Goal: Information Seeking & Learning: Learn about a topic

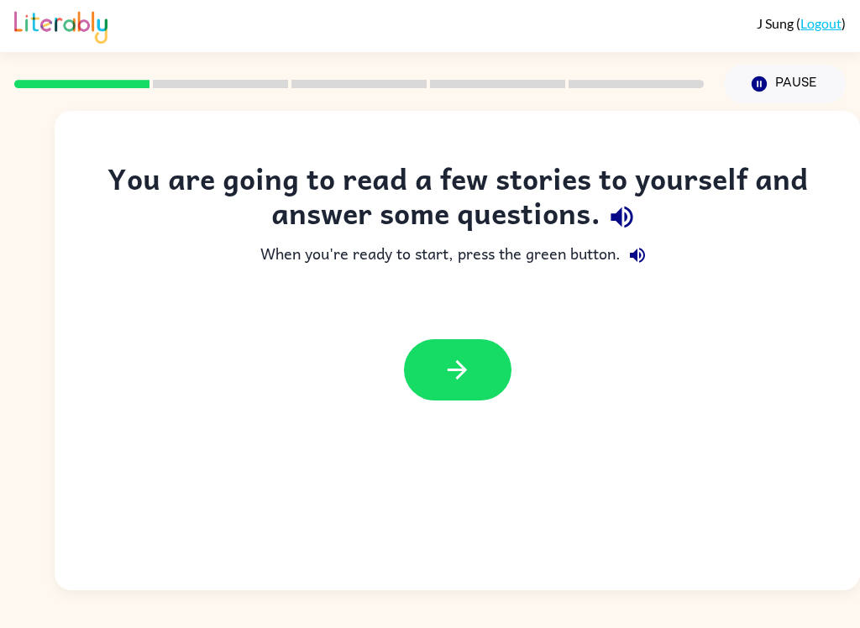
click at [454, 382] on icon "button" at bounding box center [457, 369] width 29 height 29
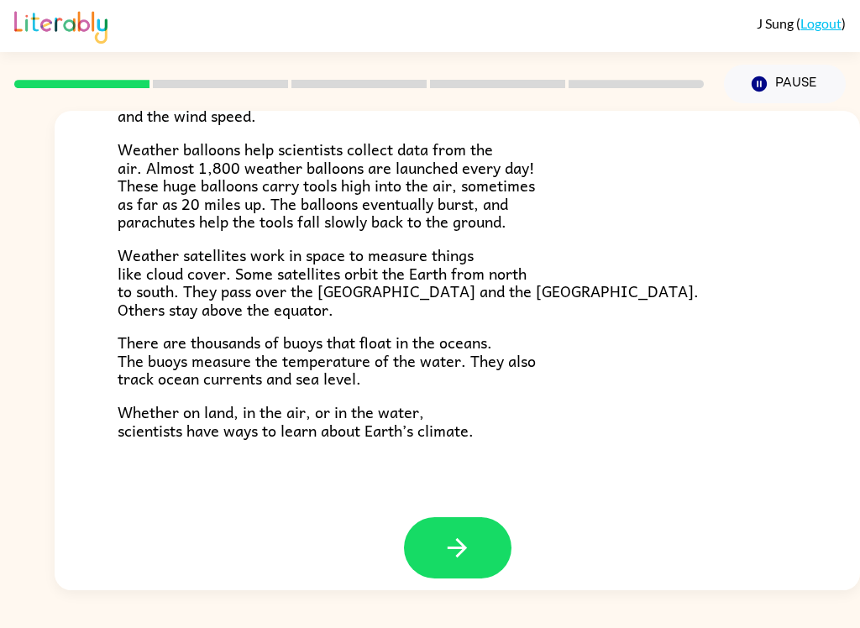
scroll to position [454, 0]
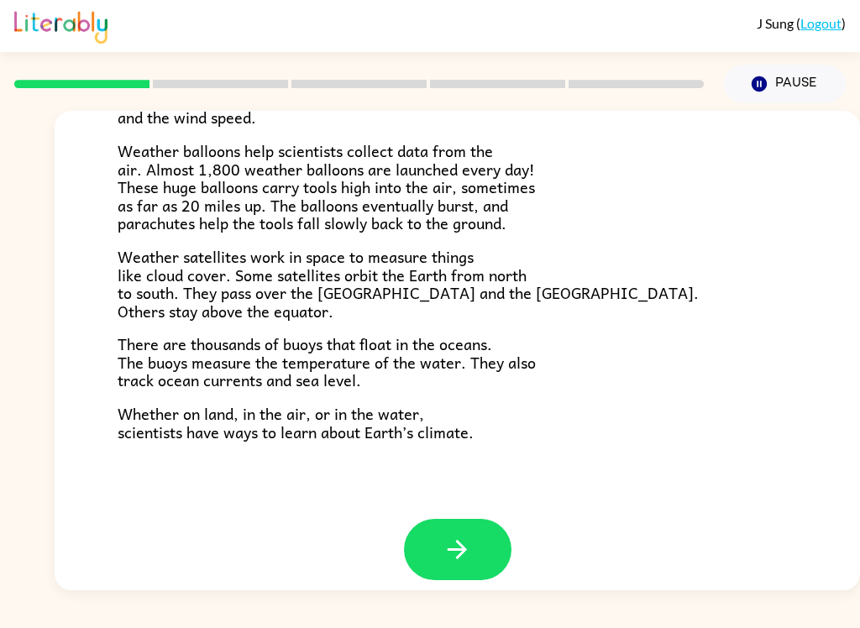
click at [483, 531] on button "button" at bounding box center [457, 549] width 107 height 61
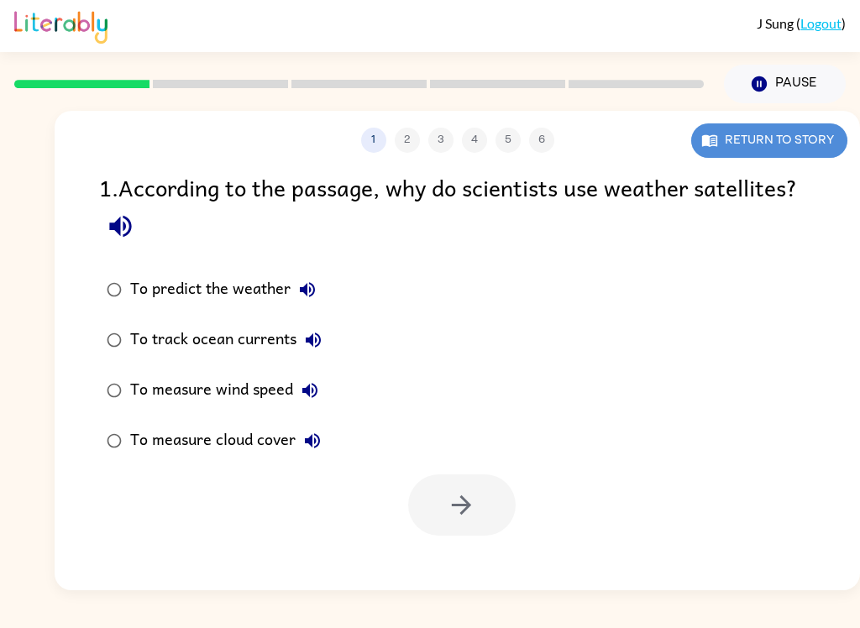
click at [805, 148] on button "Return to story" at bounding box center [769, 140] width 156 height 34
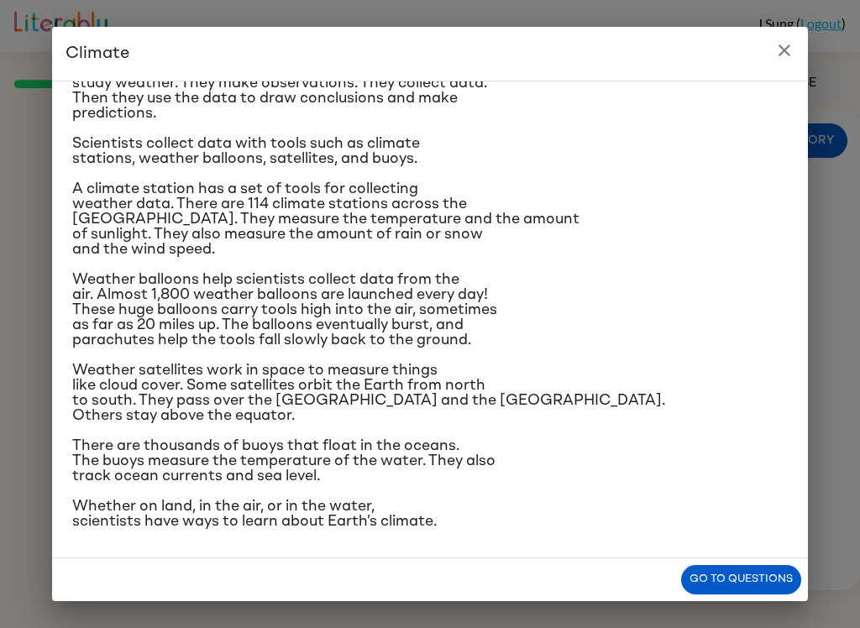
scroll to position [184, 0]
click at [782, 56] on icon "close" at bounding box center [784, 50] width 20 height 20
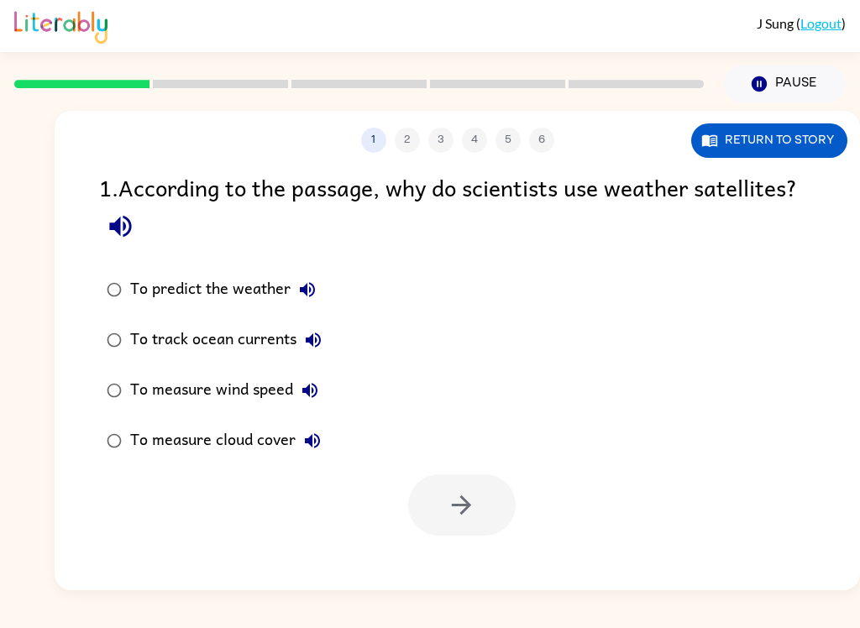
click at [810, 151] on button "Return to story" at bounding box center [769, 140] width 156 height 34
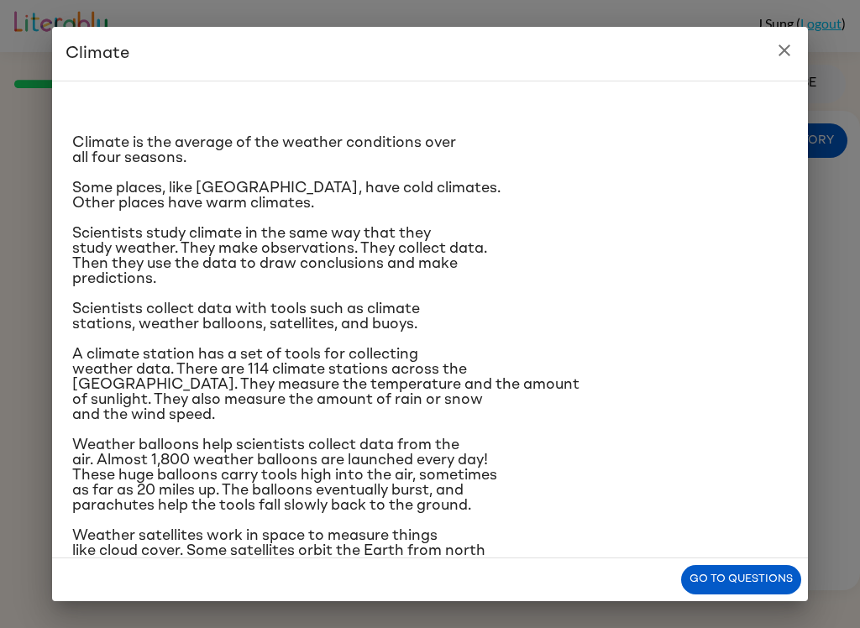
click at [782, 56] on icon "close" at bounding box center [784, 50] width 20 height 20
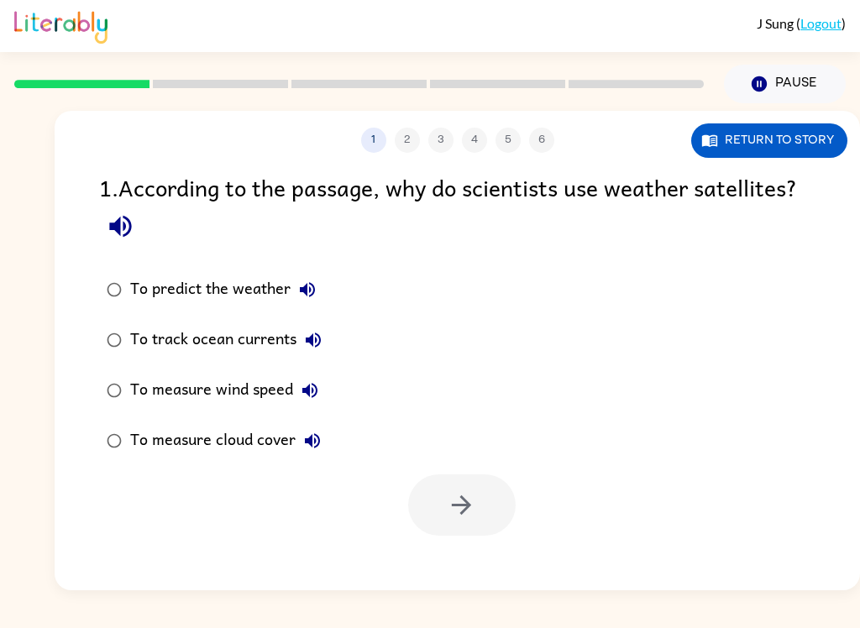
click at [253, 342] on div "To track ocean currents" at bounding box center [230, 340] width 200 height 34
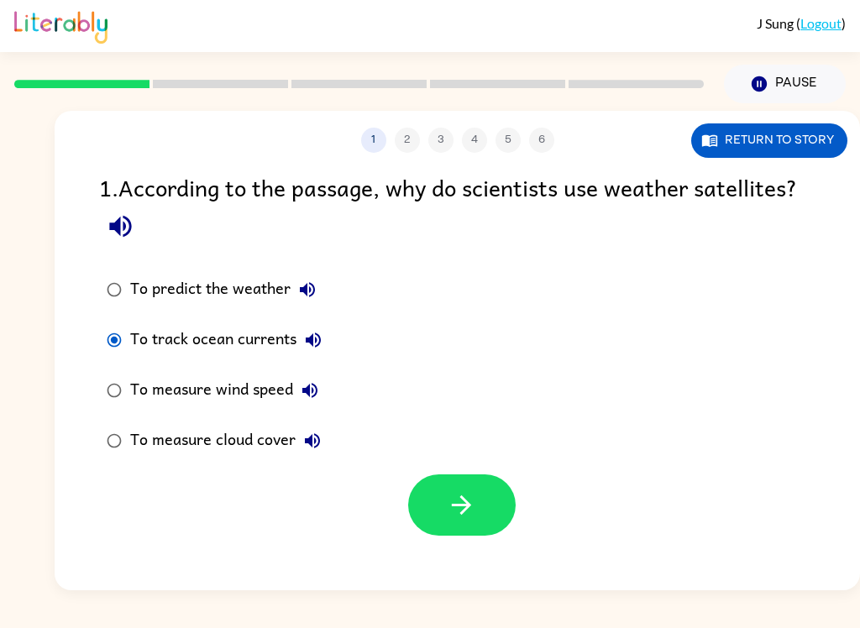
click at [192, 430] on div "To measure cloud cover" at bounding box center [229, 441] width 199 height 34
click at [230, 309] on label "To predict the weather" at bounding box center [214, 290] width 249 height 50
click at [456, 516] on icon "button" at bounding box center [461, 504] width 29 height 29
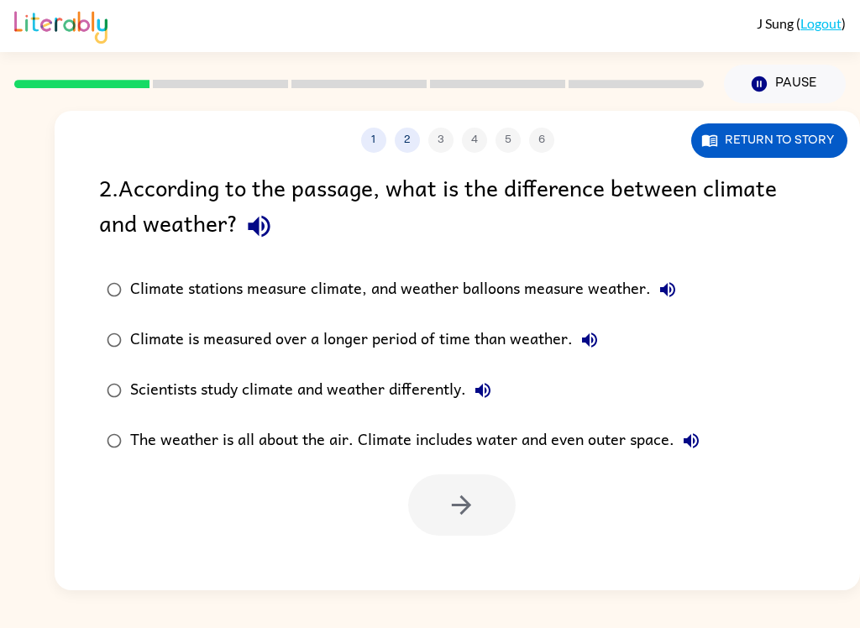
click at [635, 288] on div "Climate stations measure climate, and weather balloons measure weather." at bounding box center [407, 290] width 554 height 34
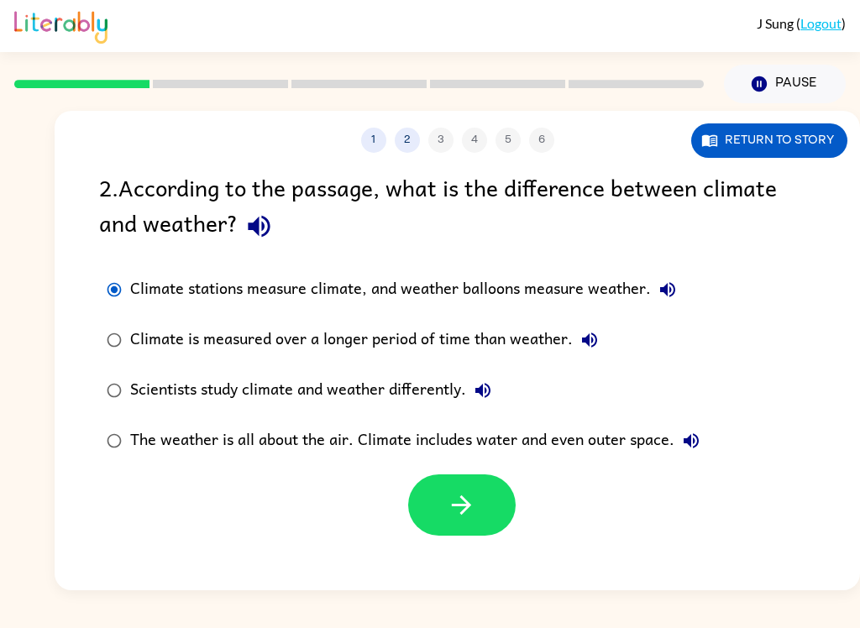
click at [545, 352] on div "Climate is measured over a longer period of time than weather." at bounding box center [368, 340] width 476 height 34
click at [625, 443] on div "The weather is all about the air. Climate includes water and even outer space." at bounding box center [419, 441] width 578 height 34
click at [490, 492] on button "button" at bounding box center [461, 504] width 107 height 61
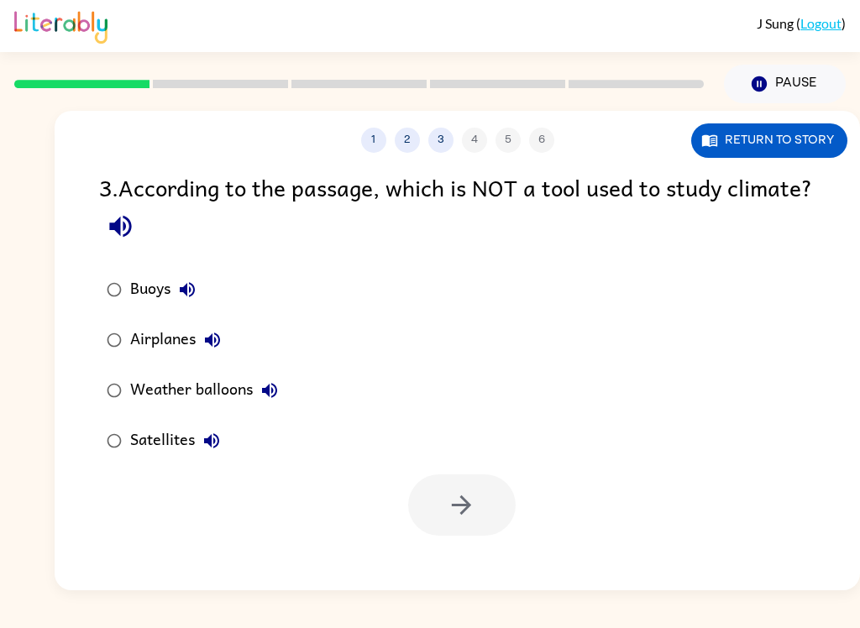
click at [155, 359] on label "Airplanes" at bounding box center [192, 340] width 205 height 50
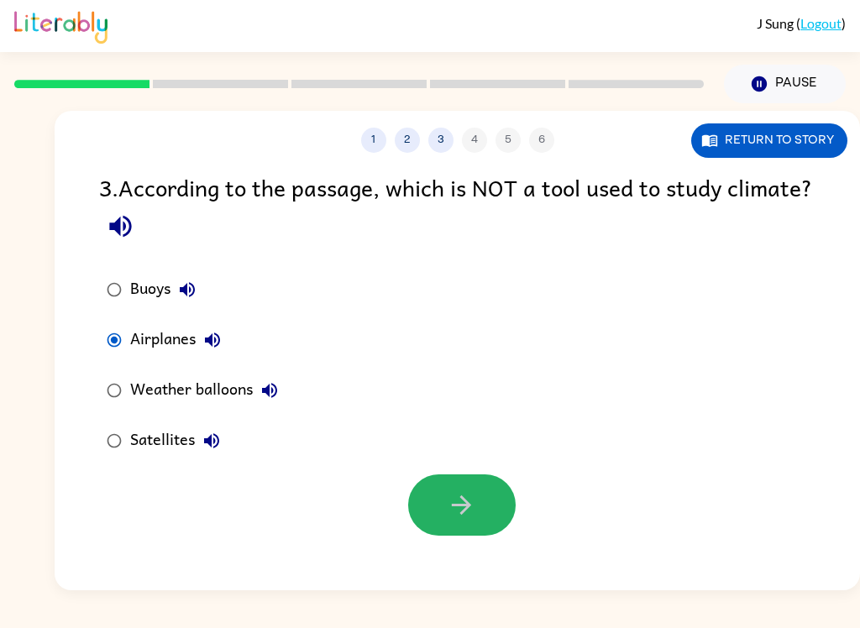
click at [464, 517] on icon "button" at bounding box center [461, 504] width 29 height 29
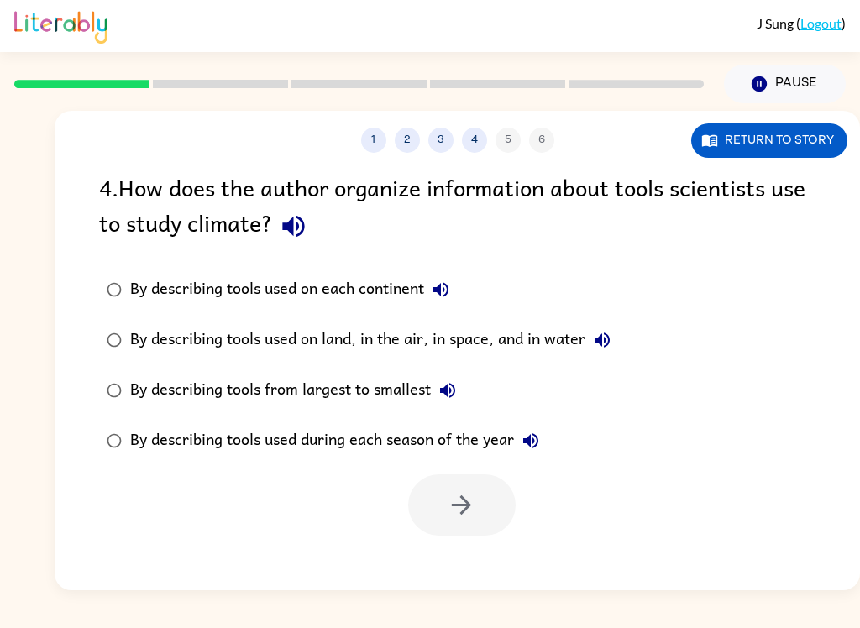
click at [436, 338] on div "By describing tools used on land, in the air, in space, and in water" at bounding box center [374, 340] width 489 height 34
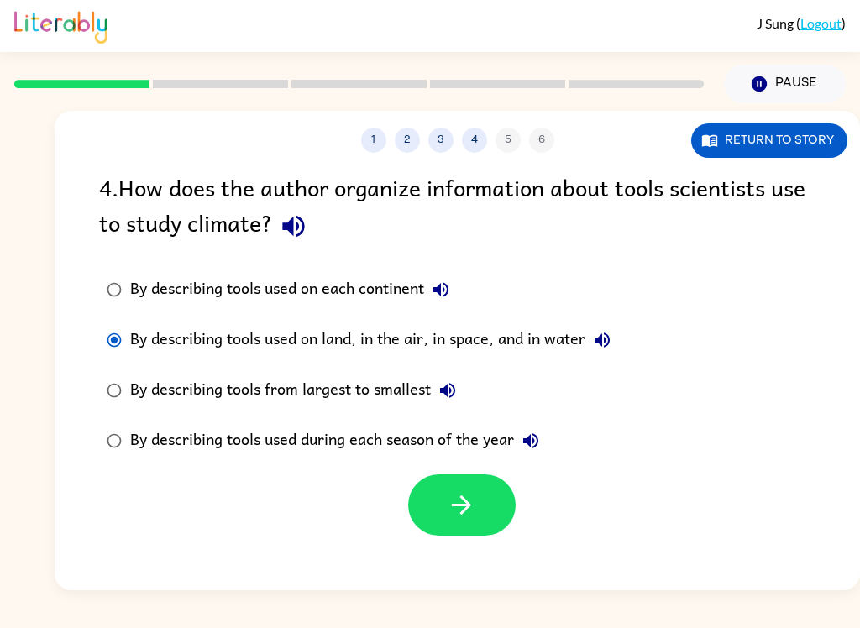
click at [365, 379] on div "By describing tools from largest to smallest" at bounding box center [297, 391] width 334 height 34
click at [368, 315] on label "By describing tools used on each continent" at bounding box center [358, 290] width 537 height 50
click at [388, 332] on div "By describing tools used on land, in the air, in space, and in water" at bounding box center [374, 340] width 489 height 34
click at [461, 506] on icon "button" at bounding box center [461, 504] width 29 height 29
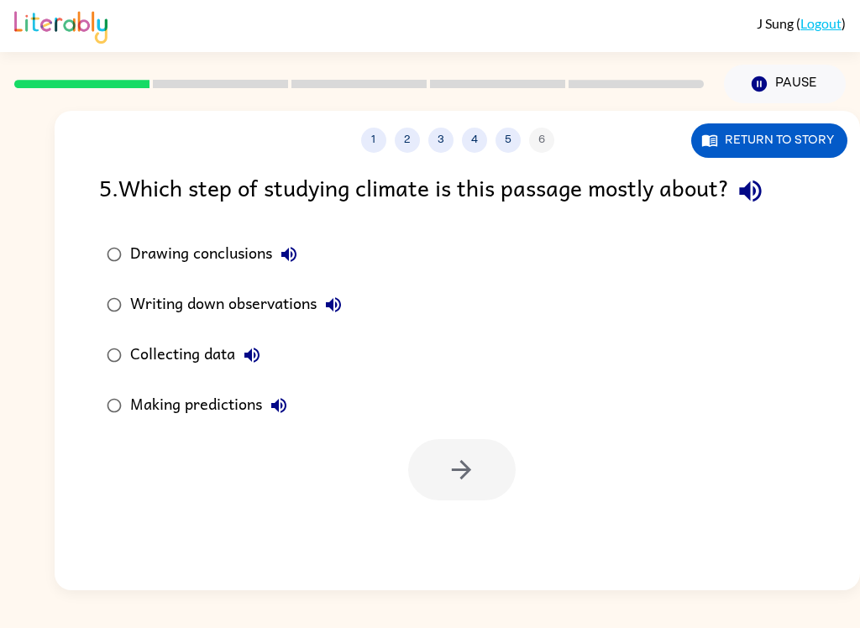
click at [197, 358] on div "Collecting data" at bounding box center [199, 355] width 139 height 34
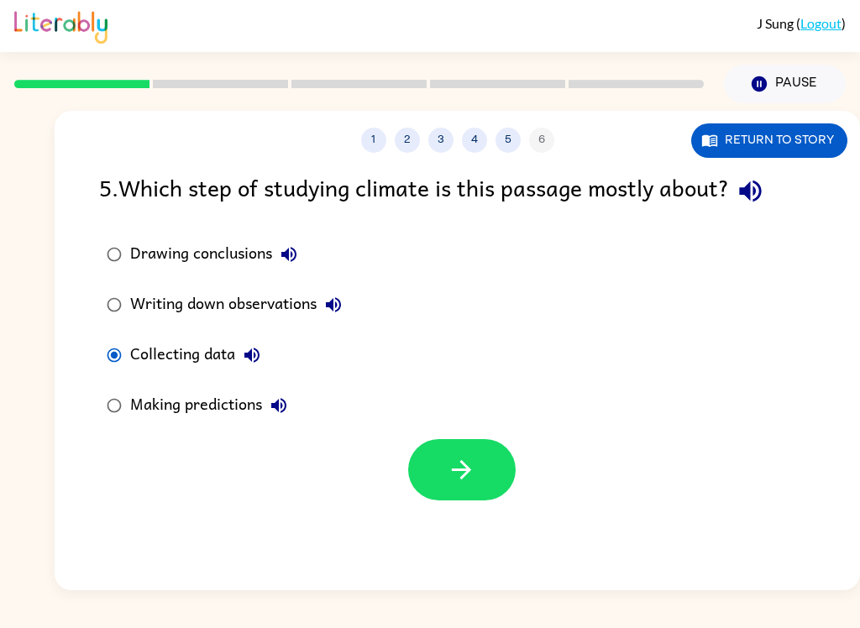
click at [497, 482] on button "button" at bounding box center [461, 469] width 107 height 61
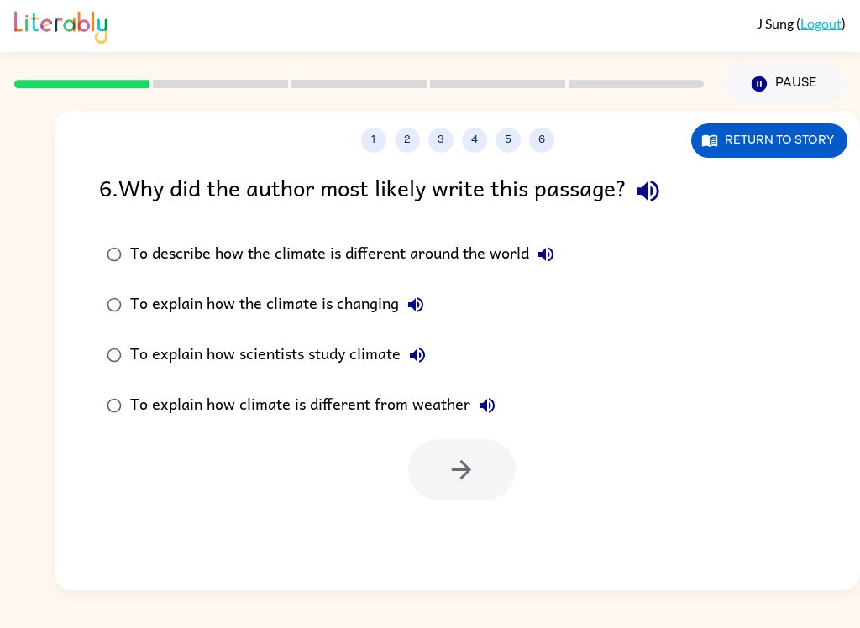
click at [354, 312] on div "To explain how the climate is changing" at bounding box center [281, 305] width 302 height 34
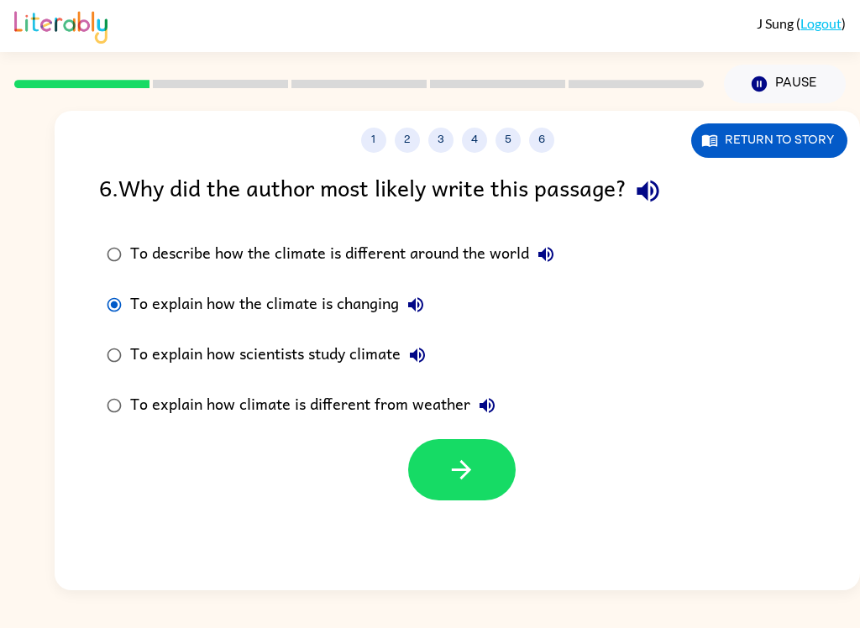
click at [423, 465] on button "button" at bounding box center [461, 469] width 107 height 61
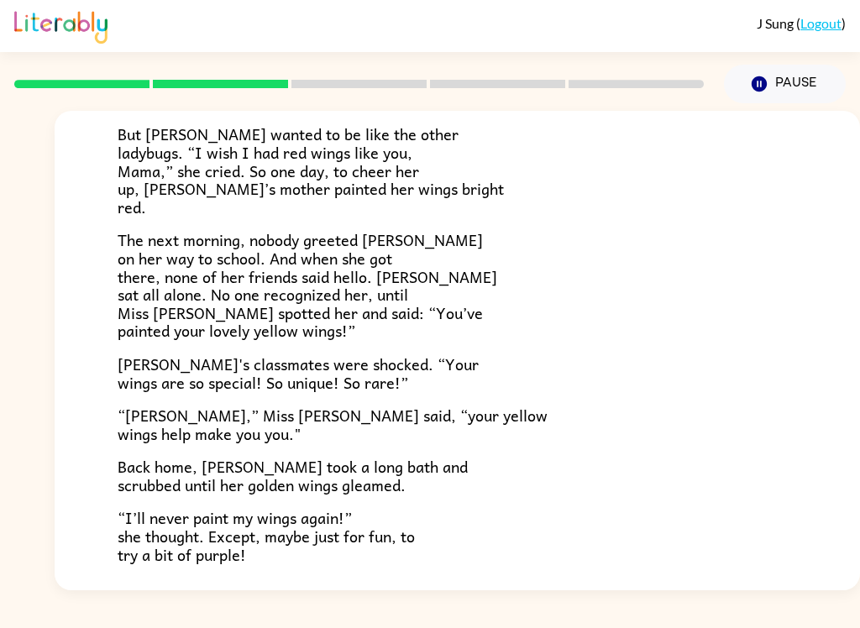
scroll to position [333, 0]
click at [763, 88] on icon "button" at bounding box center [759, 83] width 15 height 15
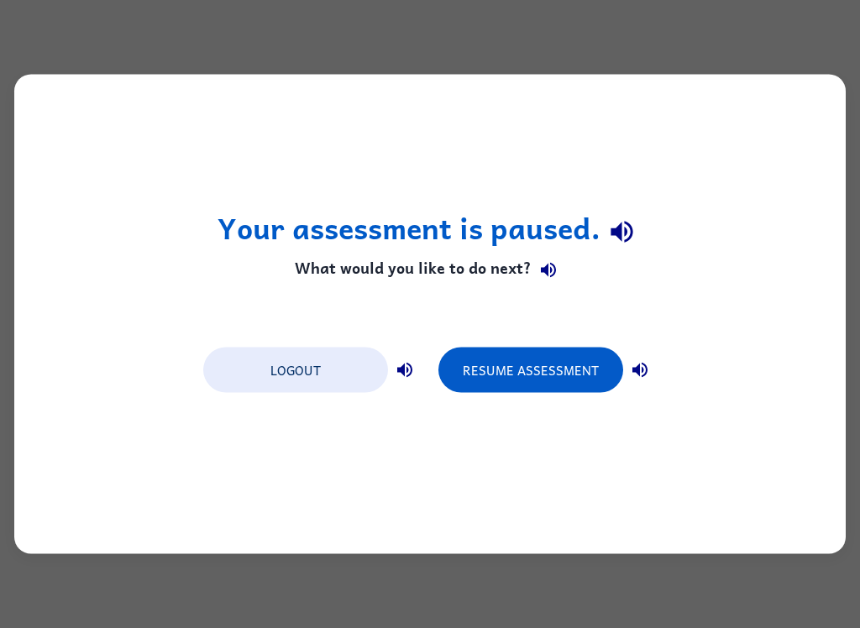
click at [552, 365] on button "Resume Assessment" at bounding box center [530, 370] width 185 height 45
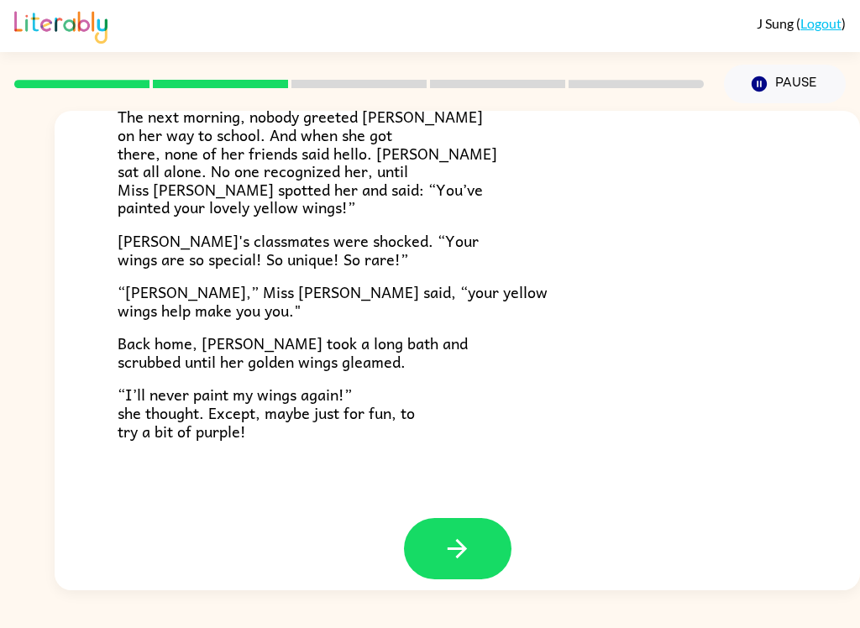
scroll to position [454, 0]
click at [443, 543] on icon "button" at bounding box center [457, 549] width 29 height 29
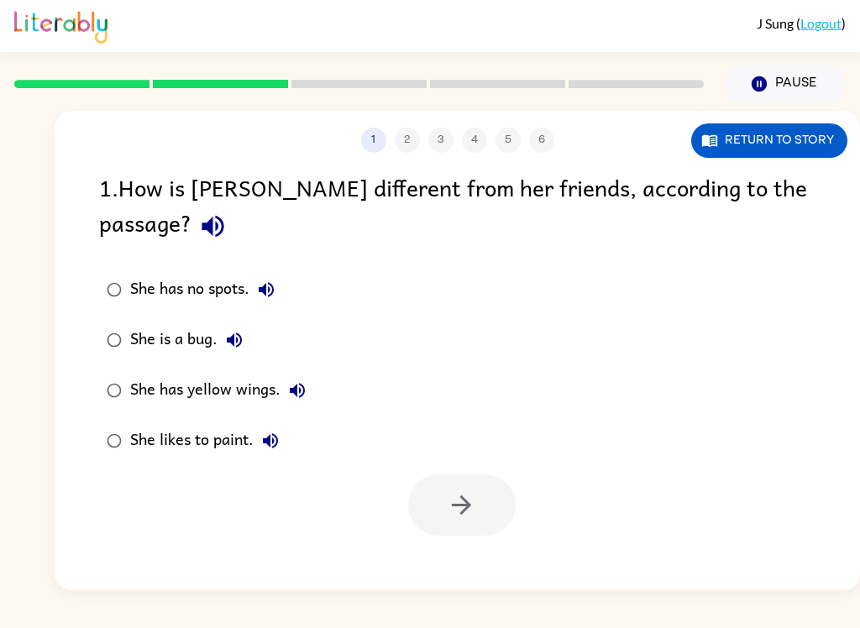
scroll to position [0, 0]
click at [217, 379] on label "She has yellow wings." at bounding box center [206, 390] width 233 height 50
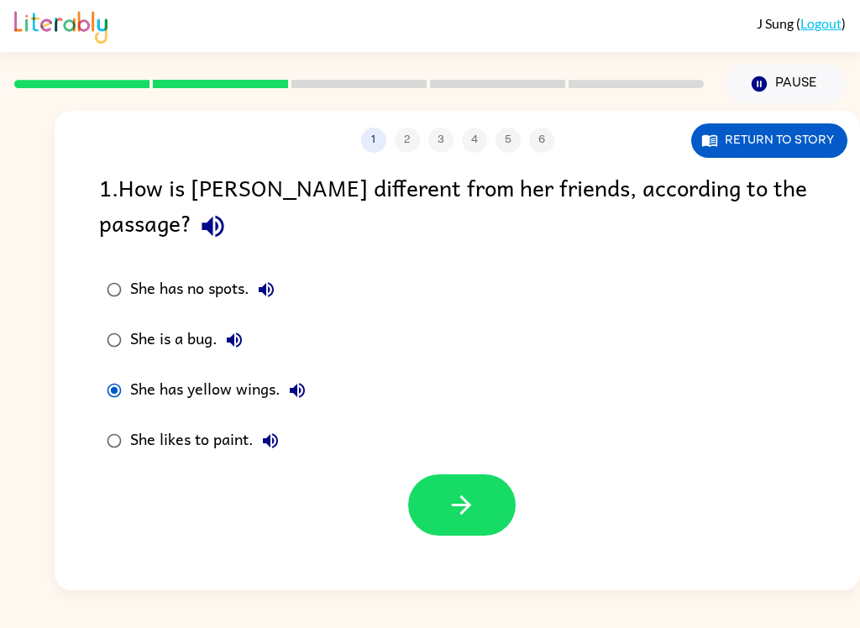
click at [230, 374] on div "She has yellow wings." at bounding box center [222, 391] width 184 height 34
click at [461, 490] on icon "button" at bounding box center [461, 504] width 29 height 29
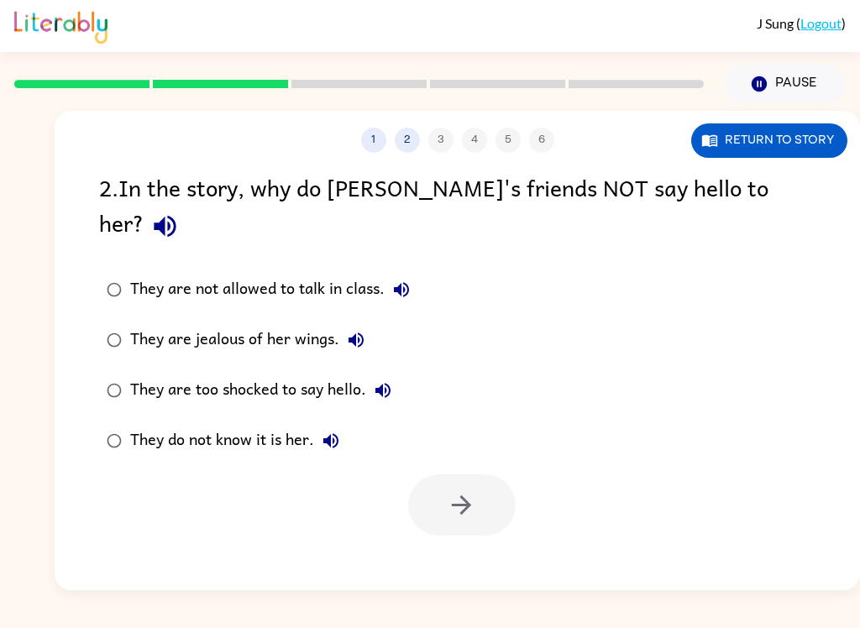
click at [330, 374] on div "They are too shocked to say hello." at bounding box center [265, 391] width 270 height 34
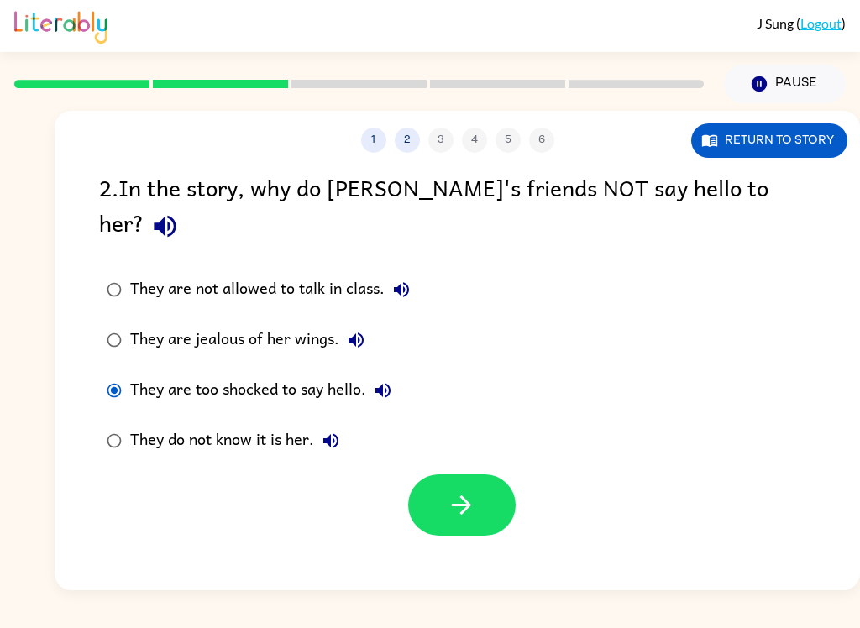
click at [254, 424] on div "They do not know it is her." at bounding box center [239, 441] width 218 height 34
click at [472, 490] on icon "button" at bounding box center [461, 504] width 29 height 29
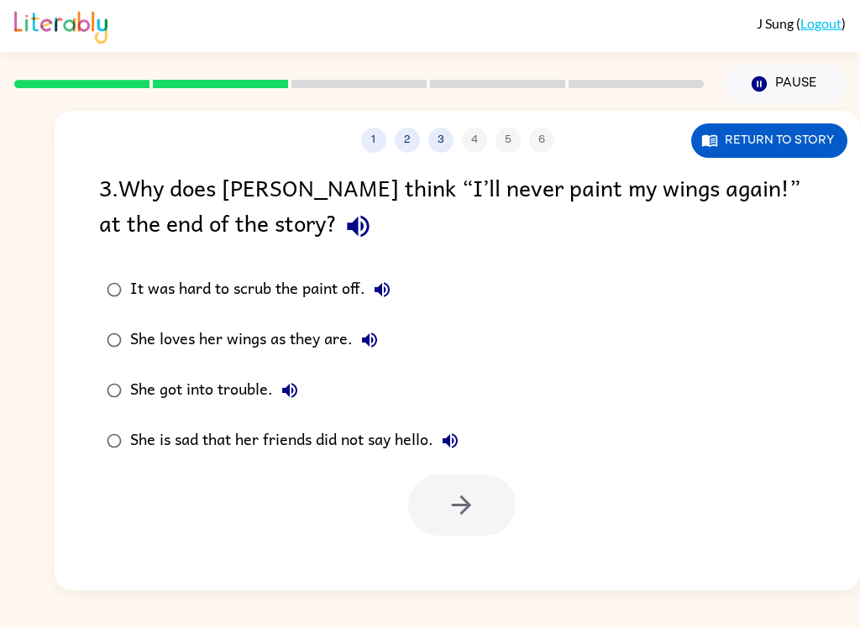
click at [294, 347] on div "She loves her wings as they are." at bounding box center [258, 340] width 256 height 34
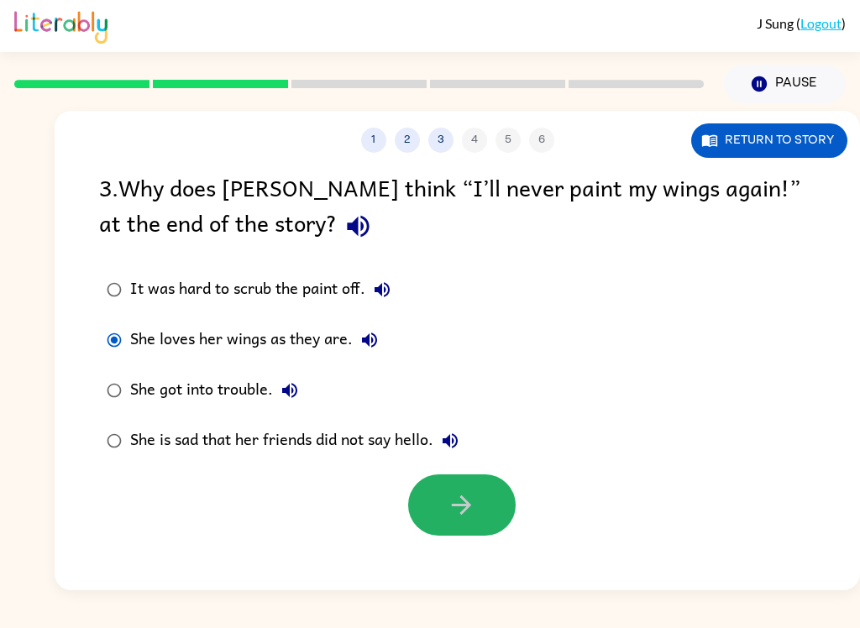
click at [452, 500] on icon "button" at bounding box center [461, 504] width 29 height 29
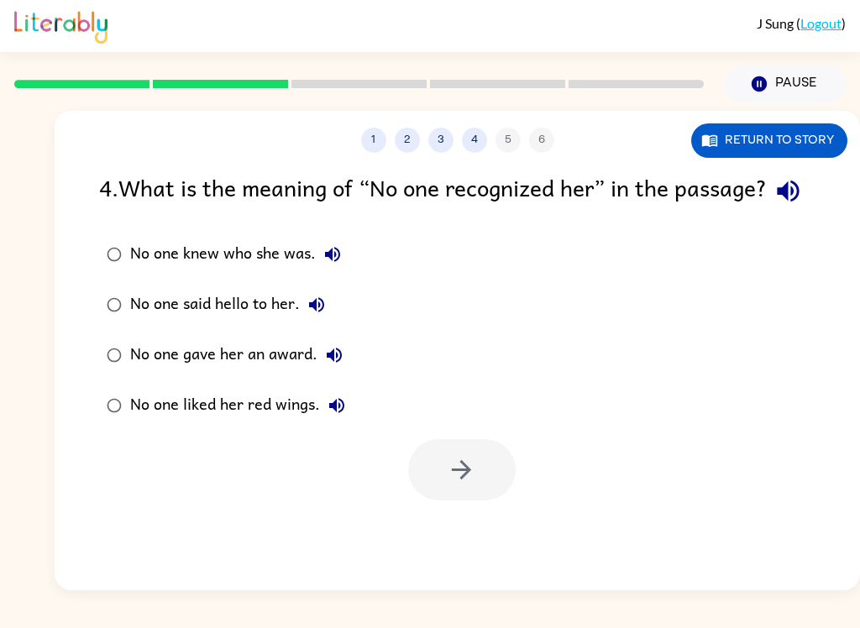
click at [299, 271] on div "No one knew who she was." at bounding box center [239, 255] width 219 height 34
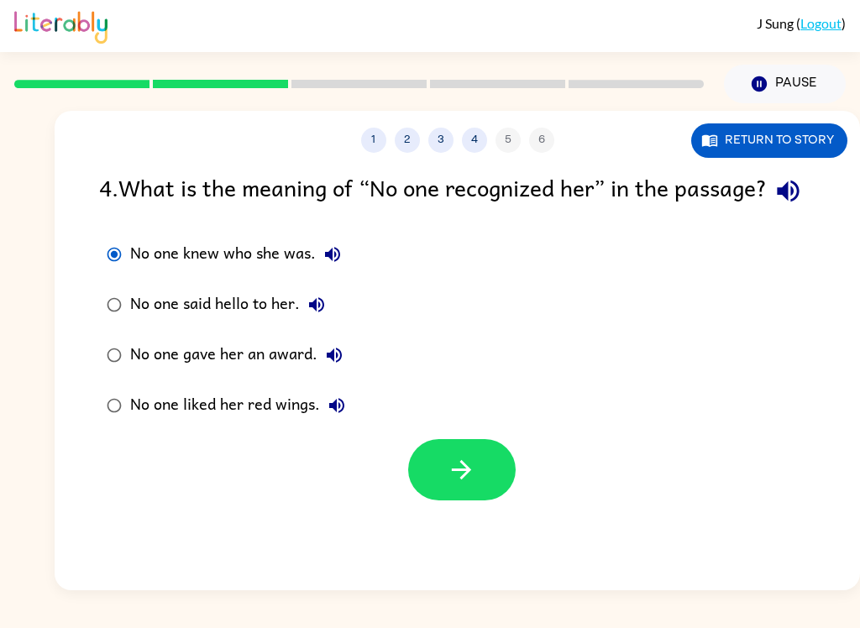
click at [453, 485] on icon "button" at bounding box center [461, 469] width 29 height 29
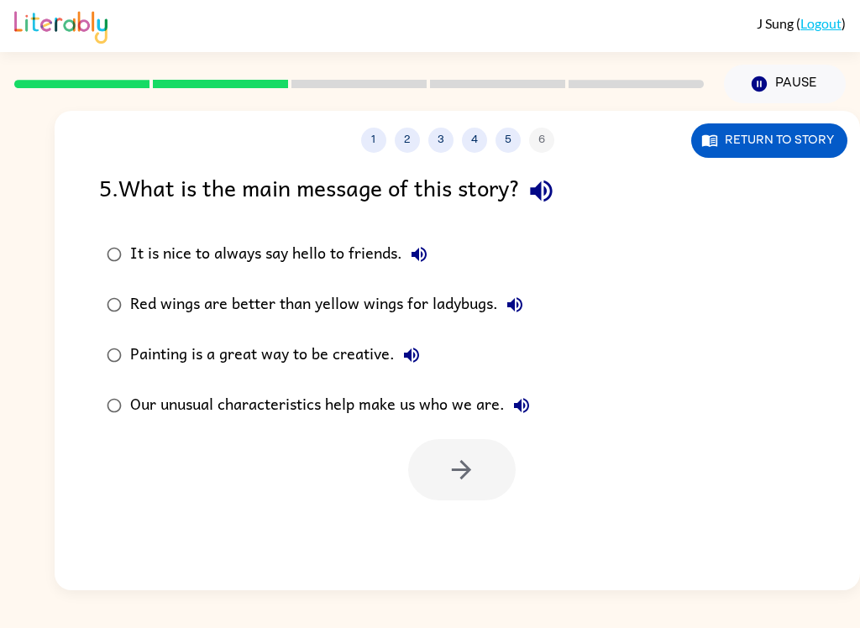
click at [482, 401] on div "Our unusual characteristics help make us who we are." at bounding box center [334, 406] width 408 height 34
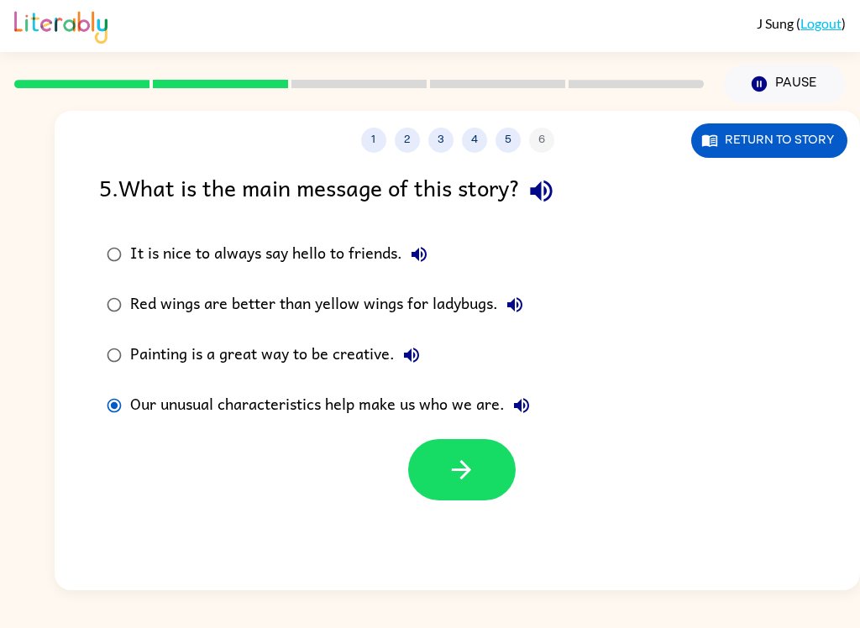
click at [475, 473] on icon "button" at bounding box center [461, 469] width 29 height 29
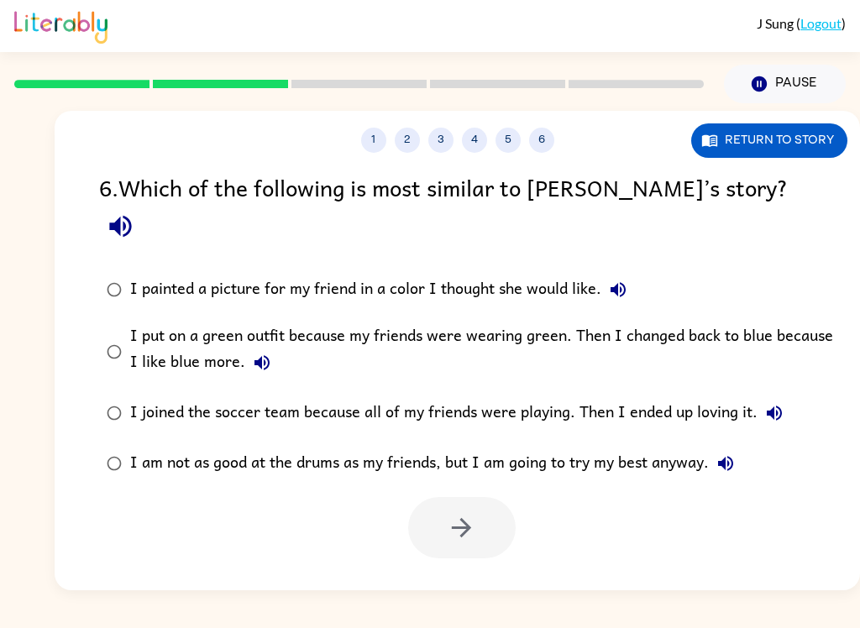
click at [427, 323] on div "I put on a green outfit because my friends were wearing green. Then I changed b…" at bounding box center [484, 351] width 708 height 56
click at [443, 497] on button "button" at bounding box center [461, 527] width 107 height 61
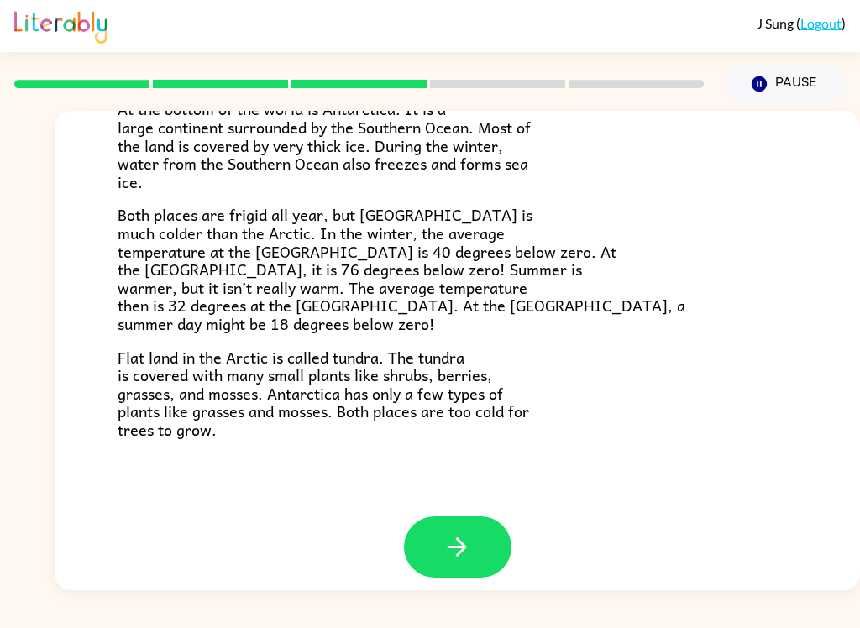
scroll to position [341, 0]
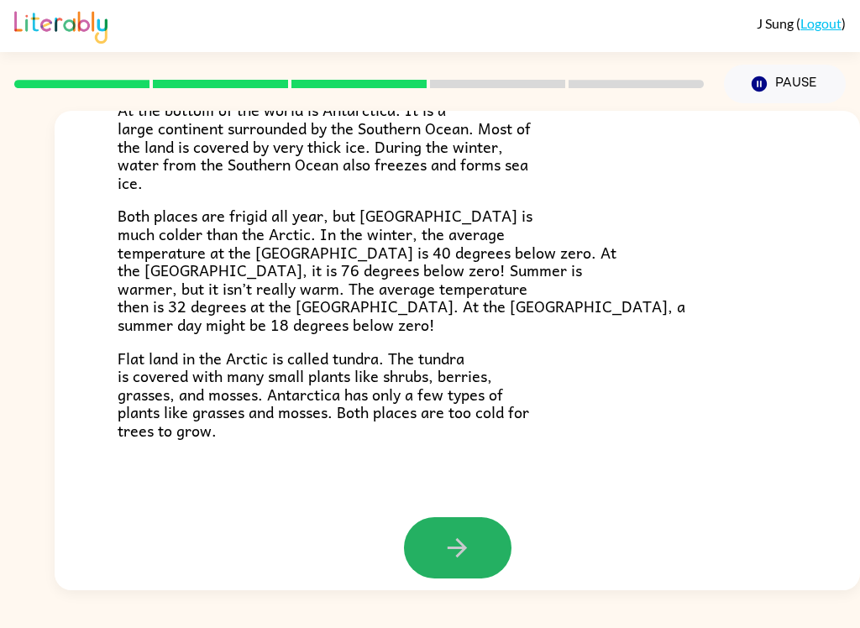
click at [479, 538] on button "button" at bounding box center [457, 547] width 107 height 61
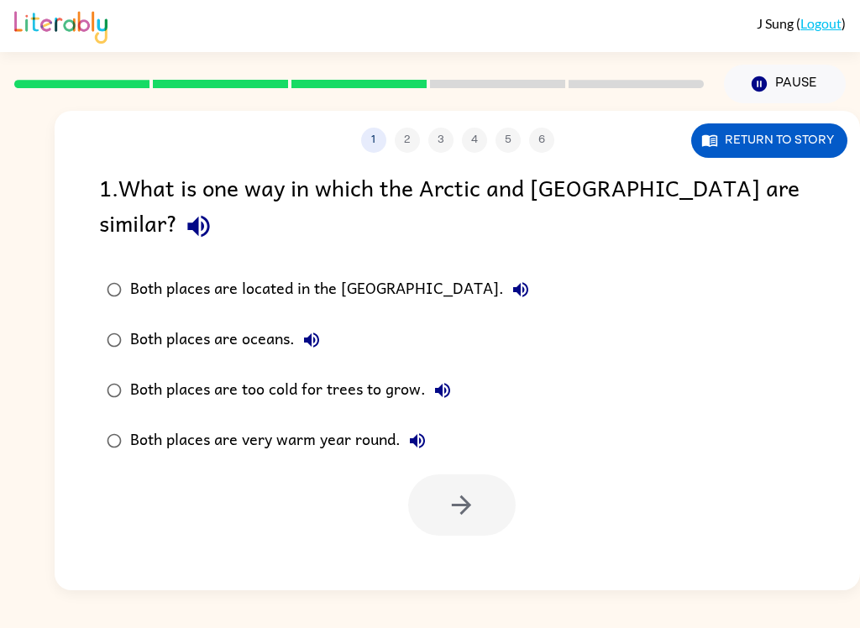
click at [336, 374] on div "Both places are too cold for trees to grow." at bounding box center [294, 391] width 329 height 34
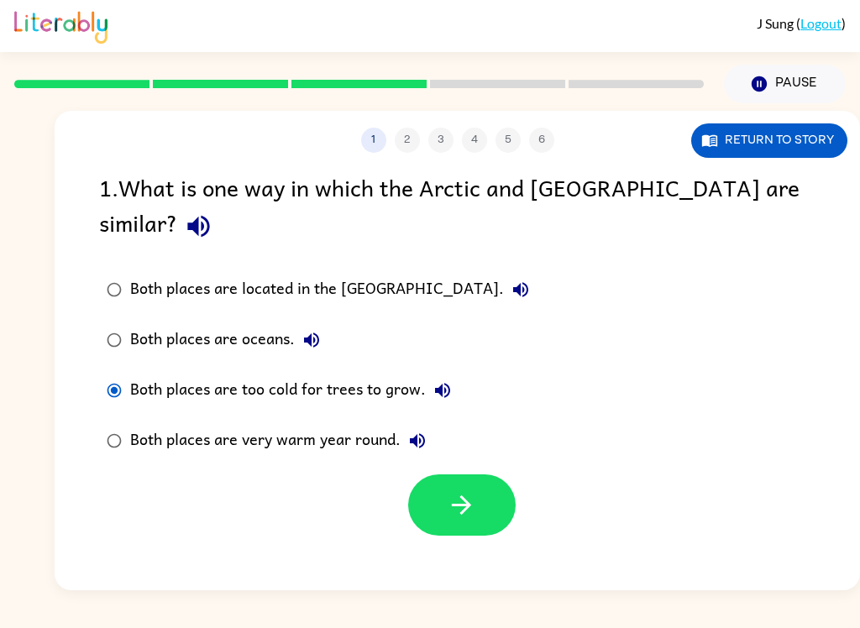
click at [259, 323] on div "Both places are oceans." at bounding box center [229, 340] width 198 height 34
click at [356, 273] on div "Both places are located in the [GEOGRAPHIC_DATA]." at bounding box center [333, 290] width 407 height 34
click at [457, 490] on icon "button" at bounding box center [461, 504] width 29 height 29
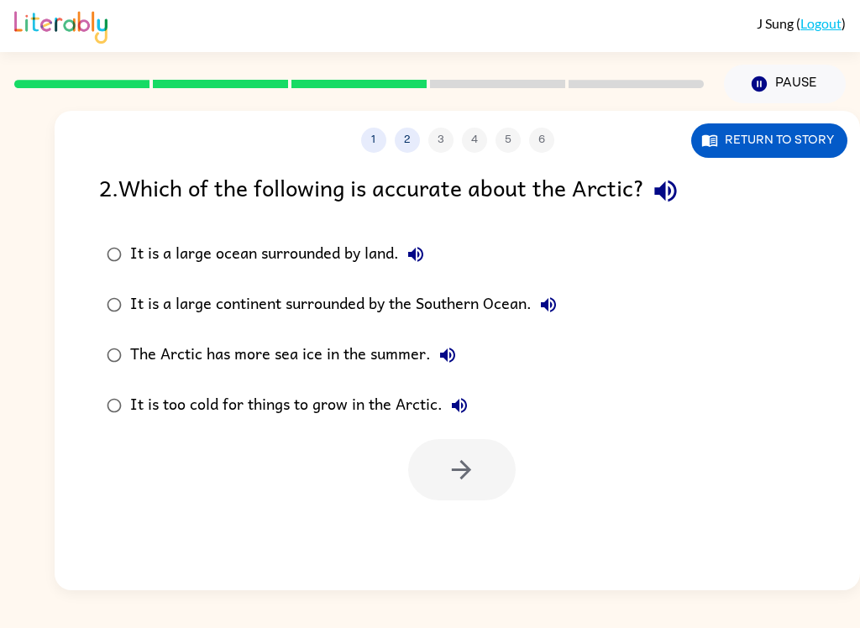
click at [403, 376] on label "The Arctic has more sea ice in the summer." at bounding box center [332, 355] width 484 height 50
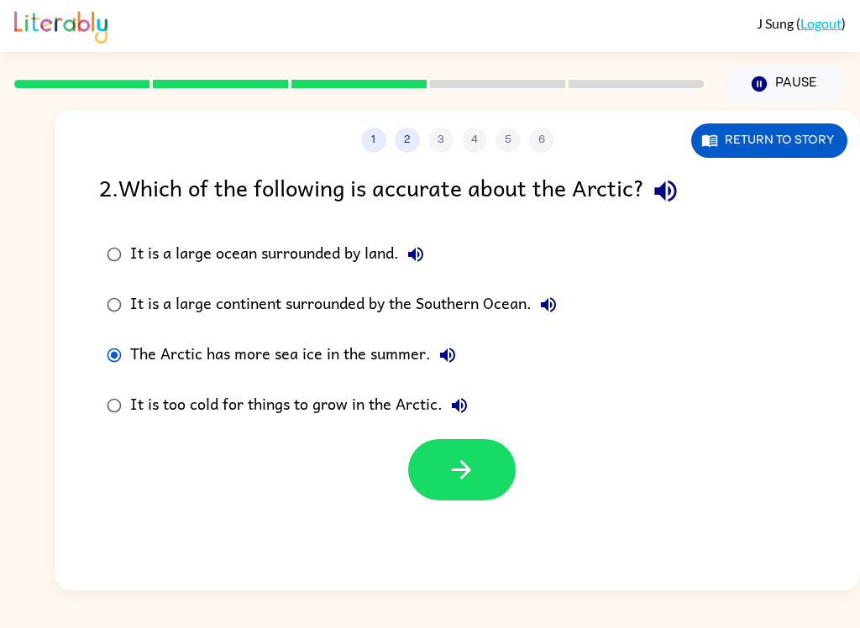
click at [480, 475] on button "button" at bounding box center [461, 469] width 107 height 61
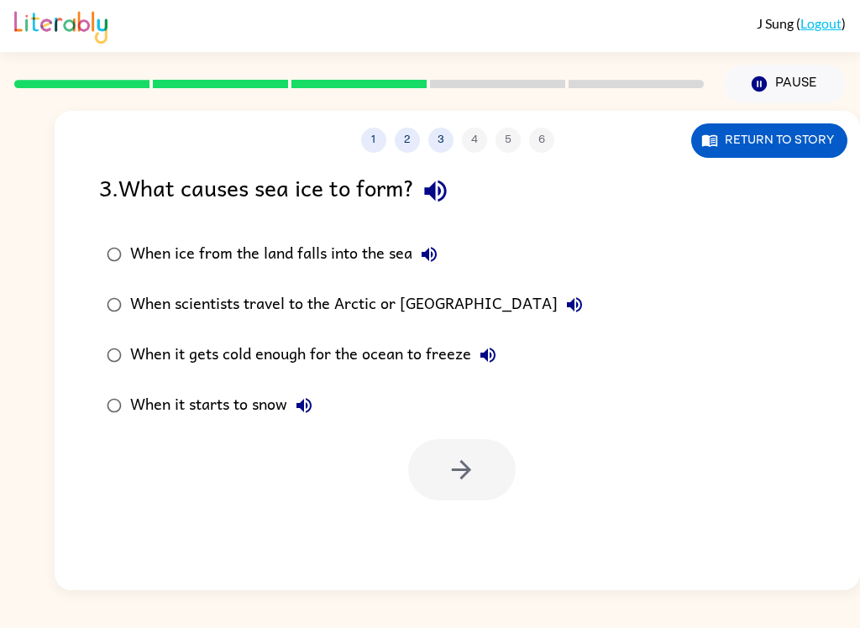
click at [423, 375] on label "When it gets cold enough for the ocean to freeze" at bounding box center [345, 355] width 510 height 50
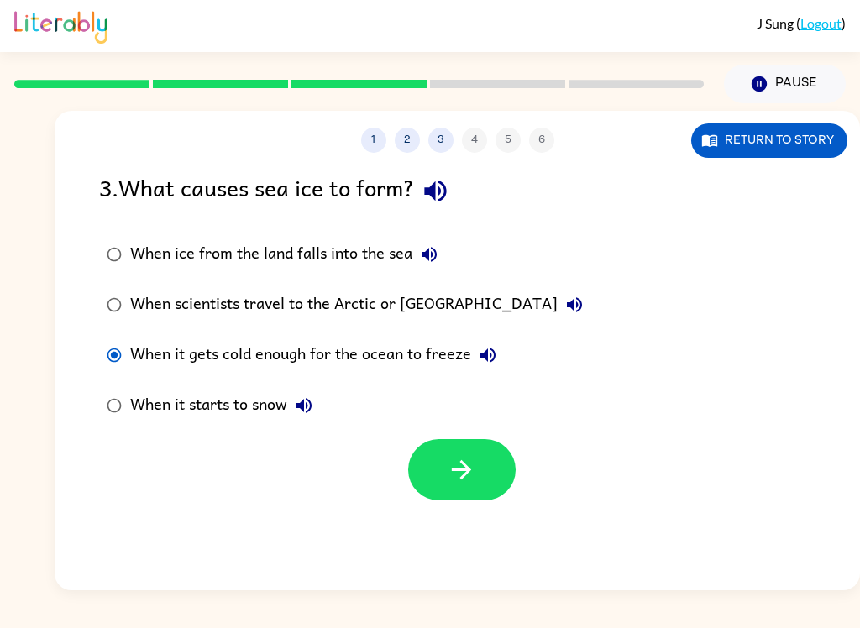
click at [467, 476] on icon "button" at bounding box center [461, 469] width 29 height 29
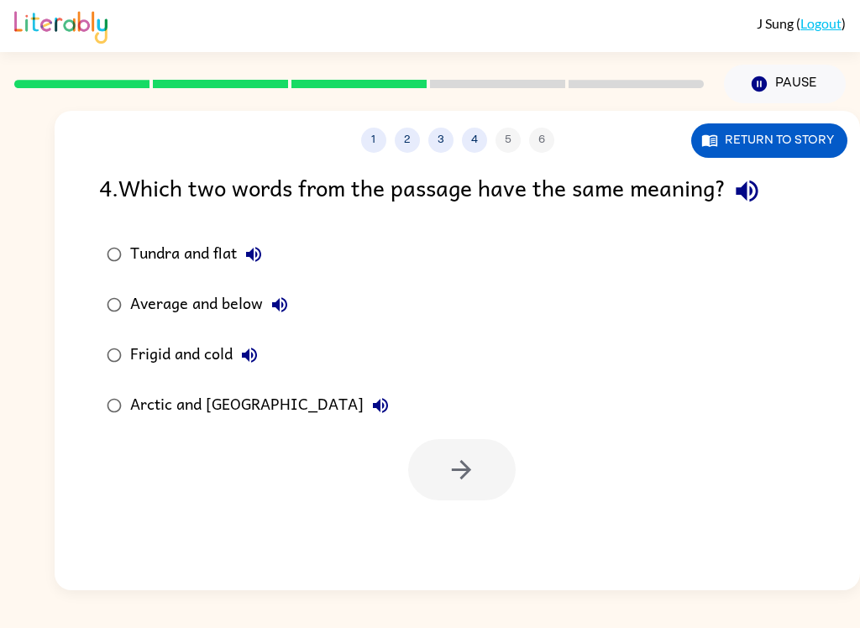
click at [202, 265] on div "Tundra and flat" at bounding box center [200, 255] width 140 height 34
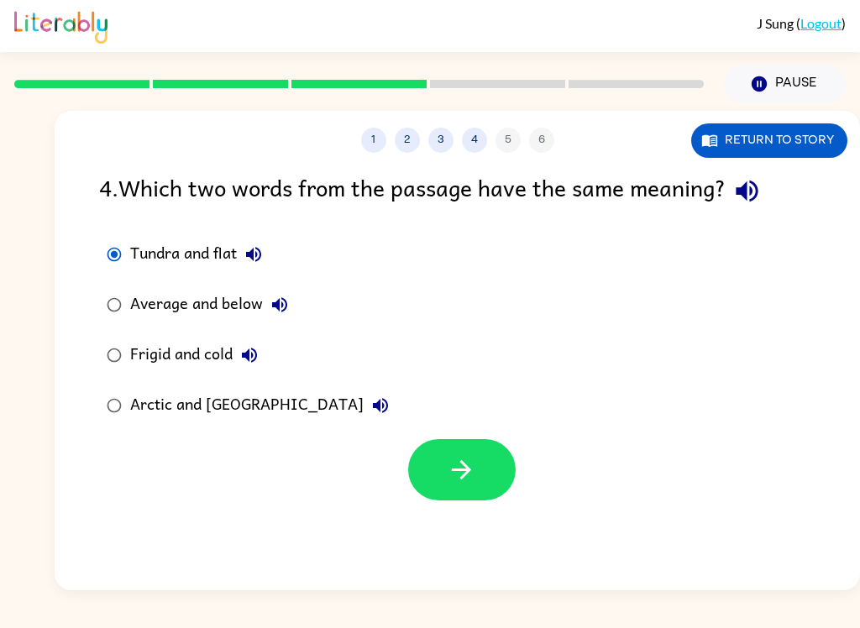
click at [479, 467] on button "button" at bounding box center [461, 469] width 107 height 61
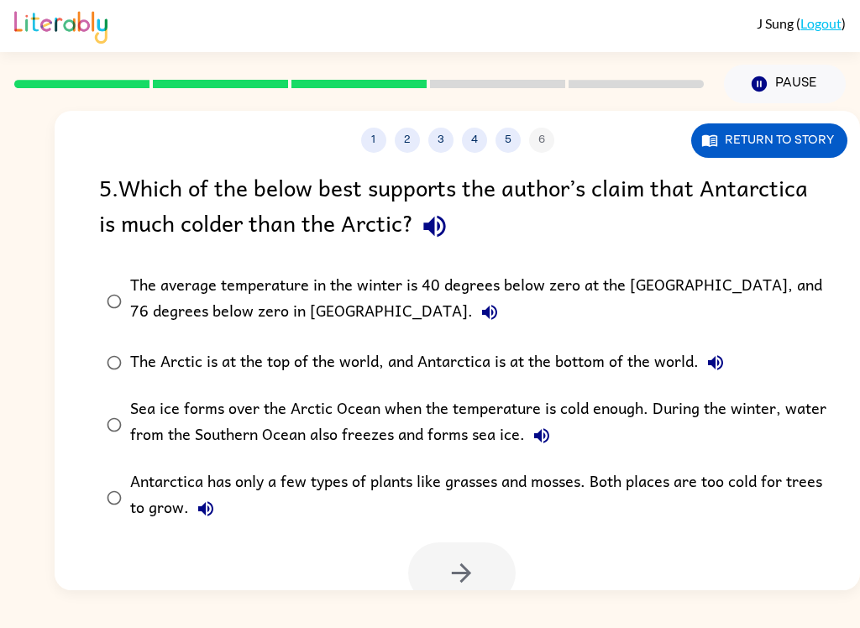
click at [626, 291] on div "The average temperature in the winter is 40 degrees below zero at the [GEOGRAPH…" at bounding box center [484, 301] width 708 height 56
click at [475, 554] on button "button" at bounding box center [461, 573] width 107 height 61
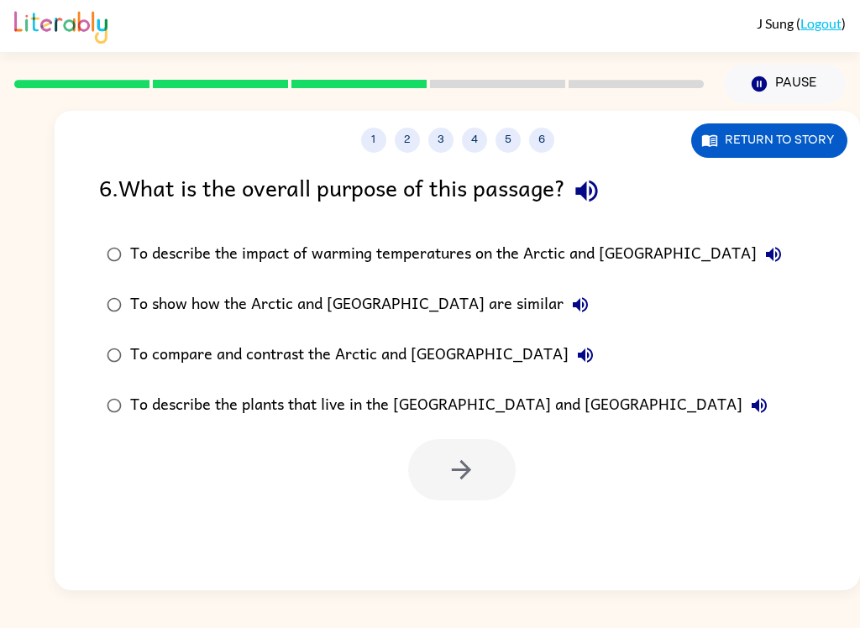
click at [361, 372] on div "To compare and contrast the Arctic and [GEOGRAPHIC_DATA]" at bounding box center [366, 355] width 472 height 34
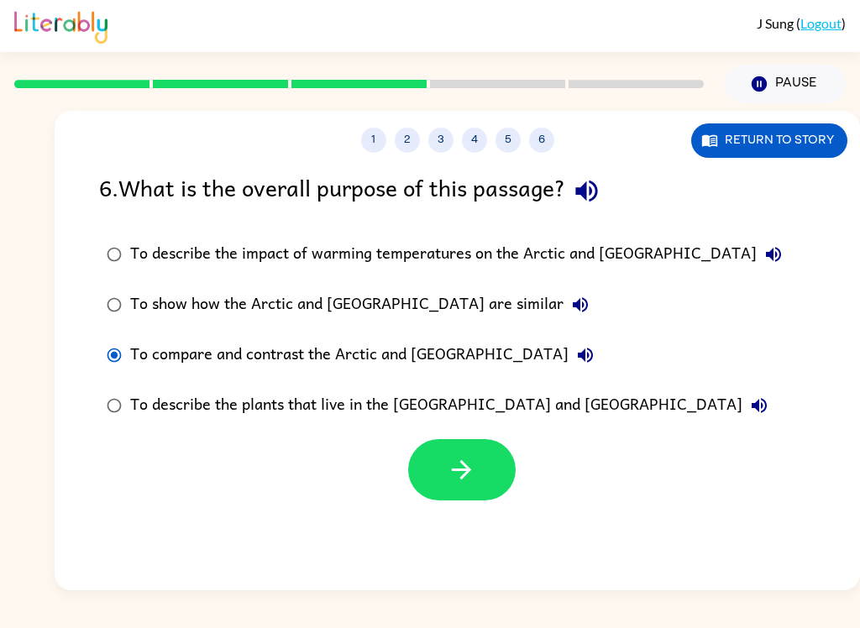
click at [460, 474] on icon "button" at bounding box center [461, 469] width 29 height 29
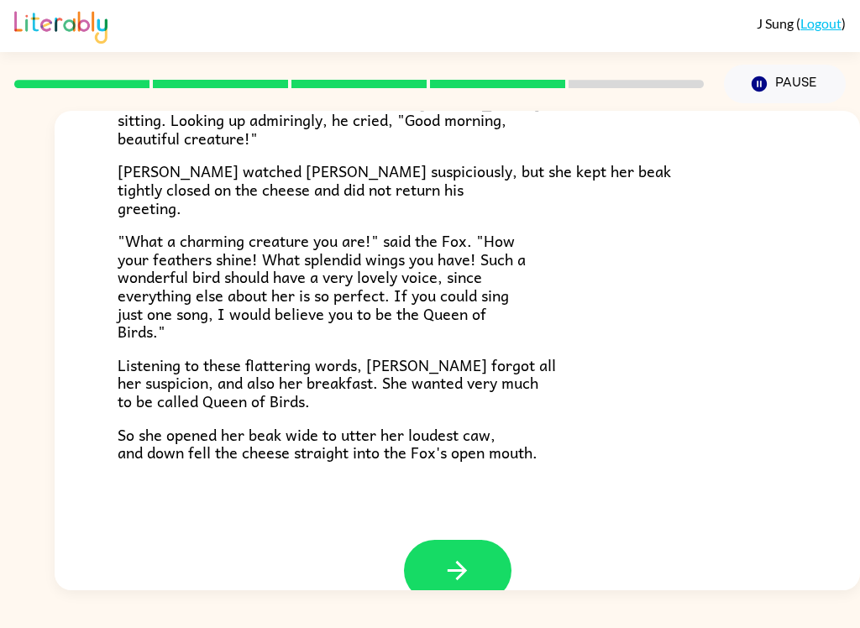
scroll to position [296, 0]
click at [458, 555] on icon "button" at bounding box center [457, 569] width 29 height 29
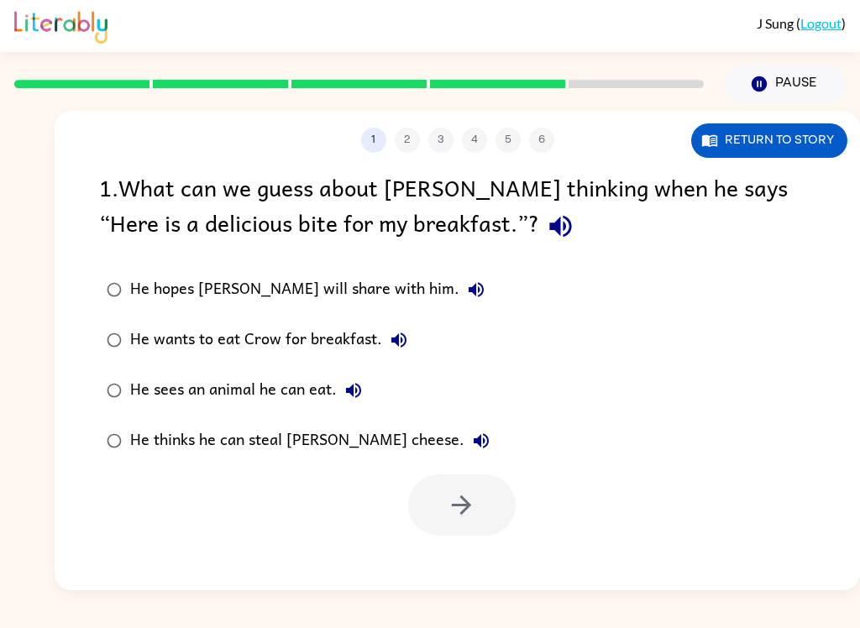
click at [236, 445] on div "He thinks he can steal [PERSON_NAME] cheese." at bounding box center [314, 441] width 368 height 34
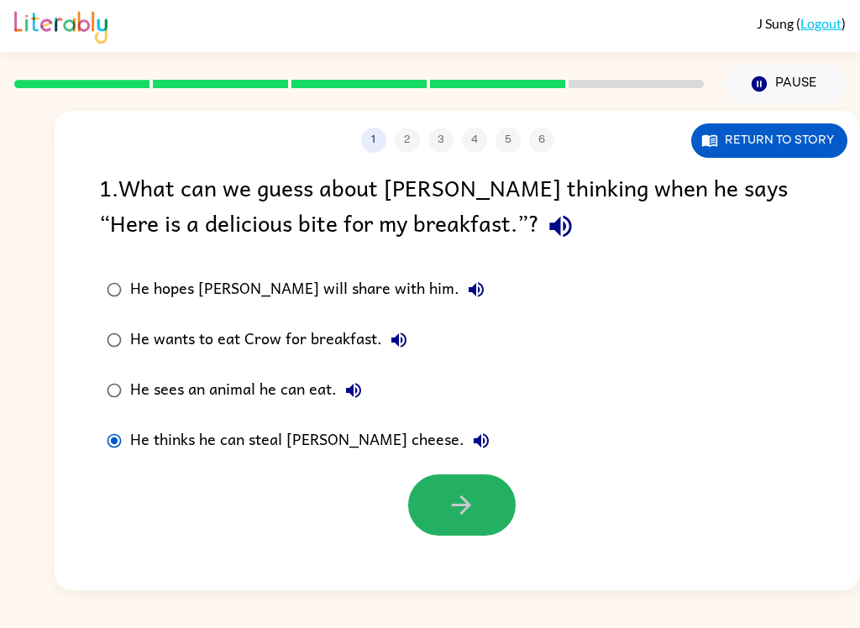
click at [438, 503] on button "button" at bounding box center [461, 504] width 107 height 61
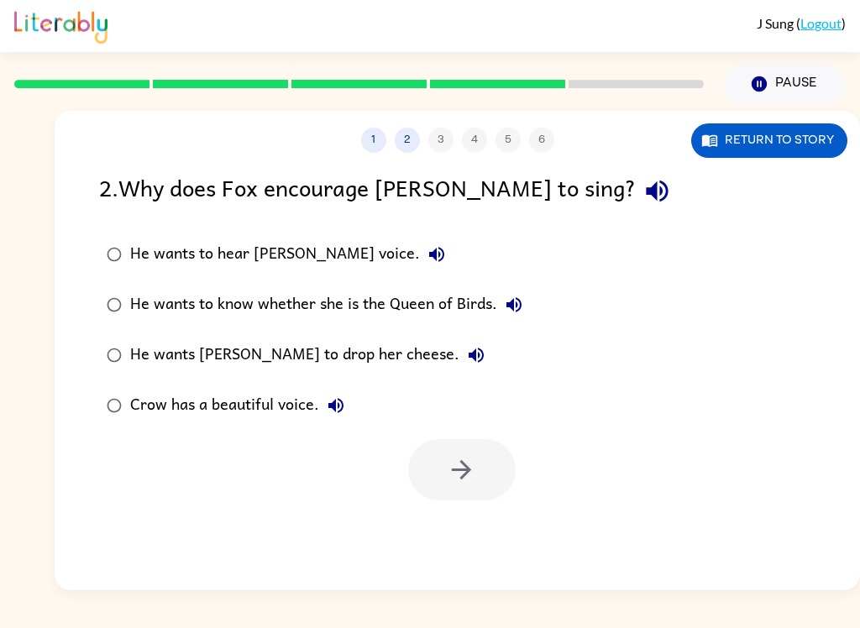
click at [328, 375] on label "He wants [PERSON_NAME] to drop her cheese." at bounding box center [314, 355] width 449 height 50
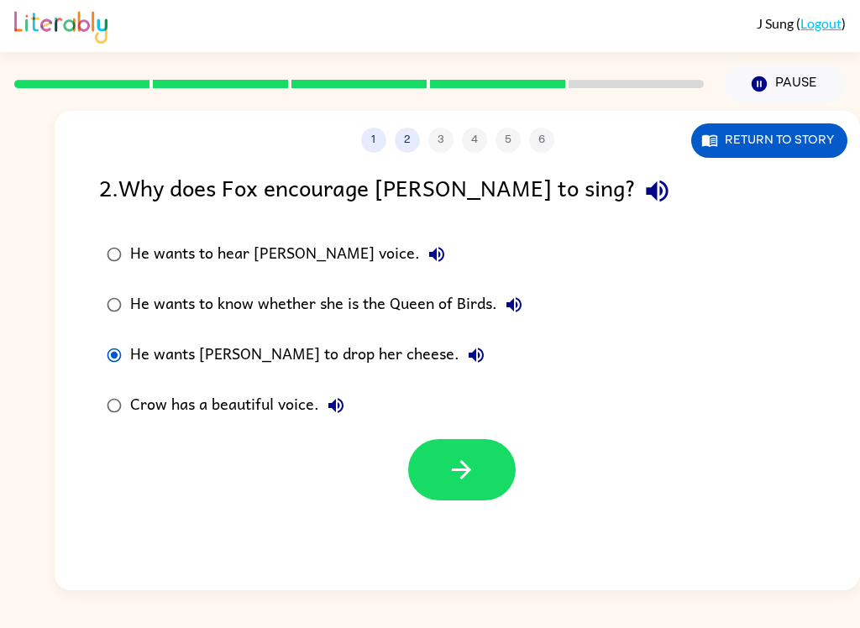
click at [296, 344] on div "He wants [PERSON_NAME] to drop her cheese." at bounding box center [311, 355] width 363 height 34
click at [488, 452] on button "button" at bounding box center [461, 469] width 107 height 61
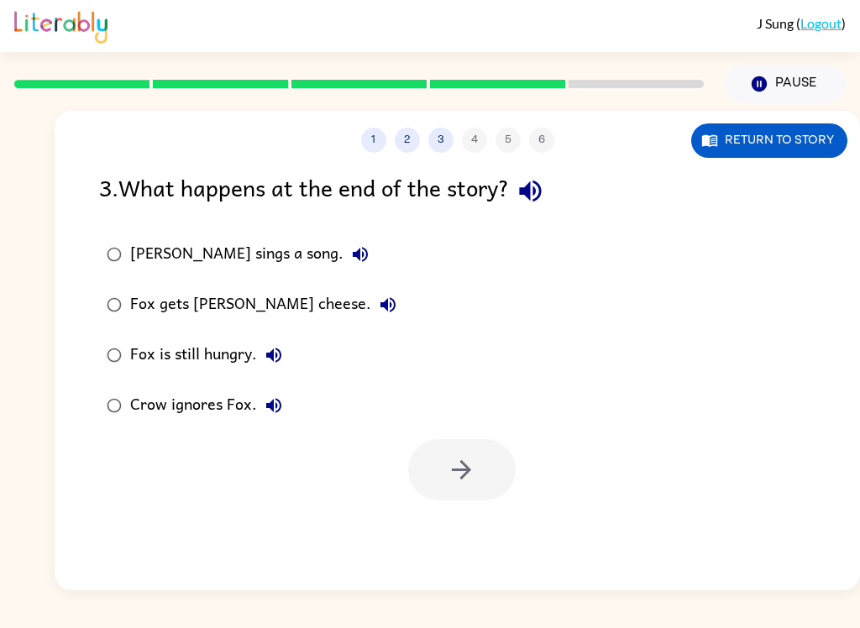
click at [244, 298] on div "Fox gets [PERSON_NAME] cheese." at bounding box center [267, 305] width 275 height 34
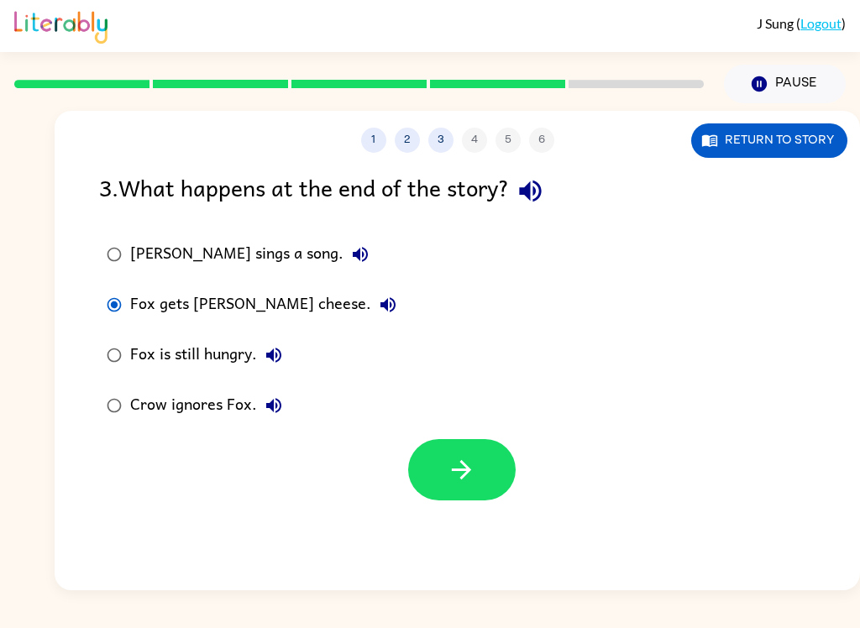
click at [463, 468] on icon "button" at bounding box center [461, 469] width 29 height 29
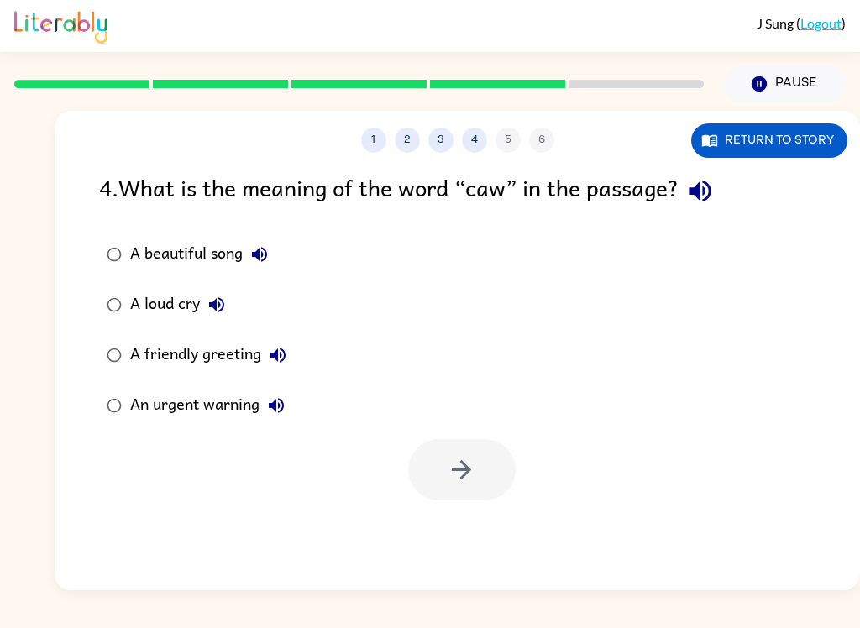
click at [157, 319] on div "A loud cry" at bounding box center [181, 305] width 103 height 34
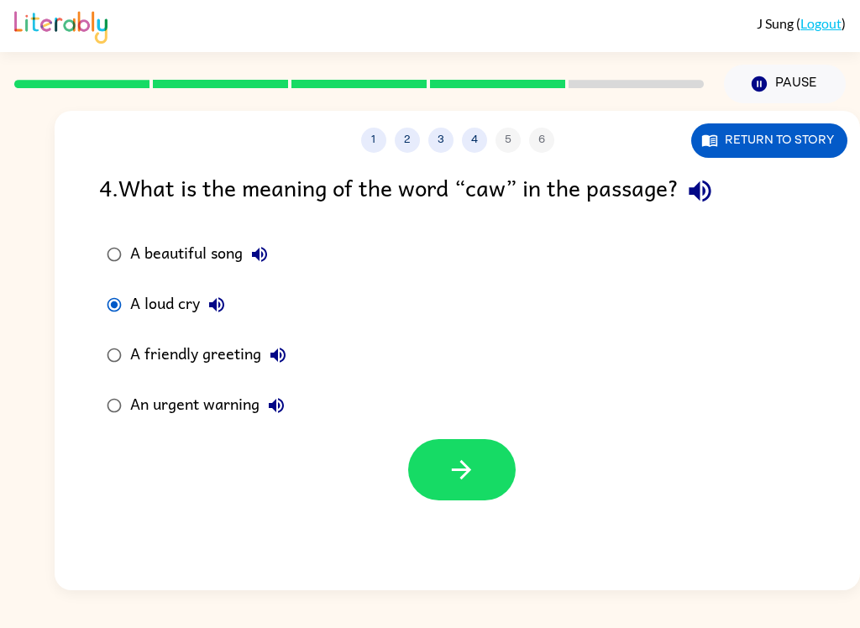
click at [457, 467] on icon "button" at bounding box center [461, 469] width 29 height 29
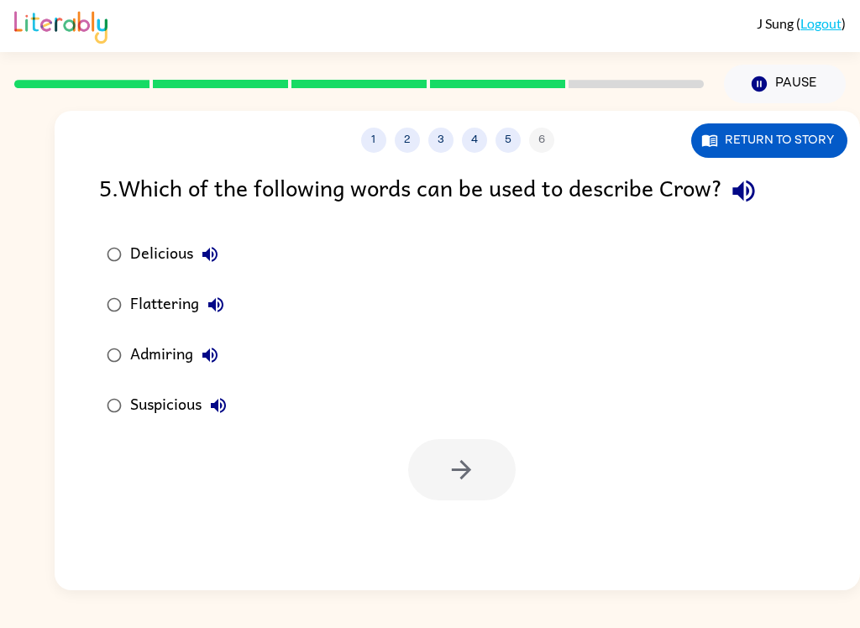
click at [176, 398] on div "Suspicious" at bounding box center [182, 406] width 105 height 34
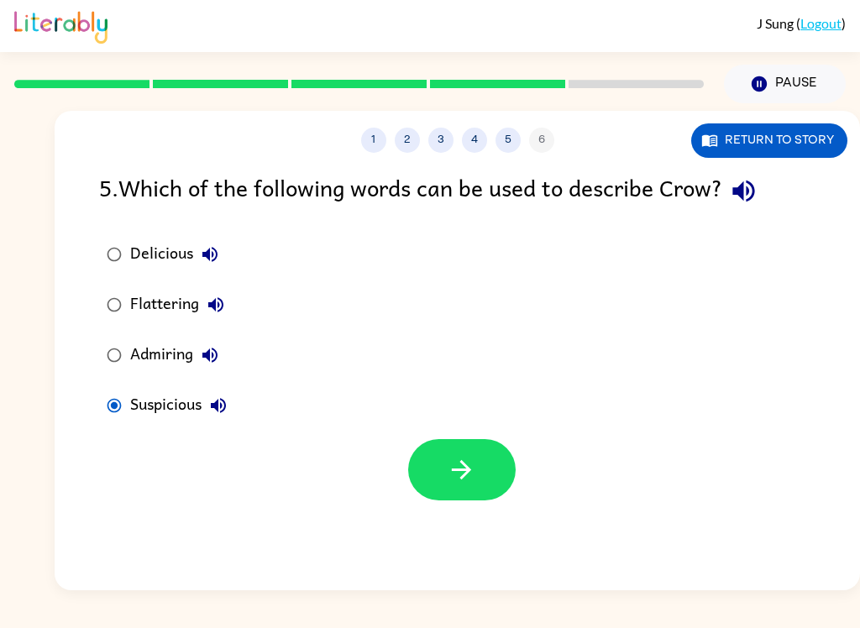
click at [448, 458] on icon "button" at bounding box center [461, 469] width 29 height 29
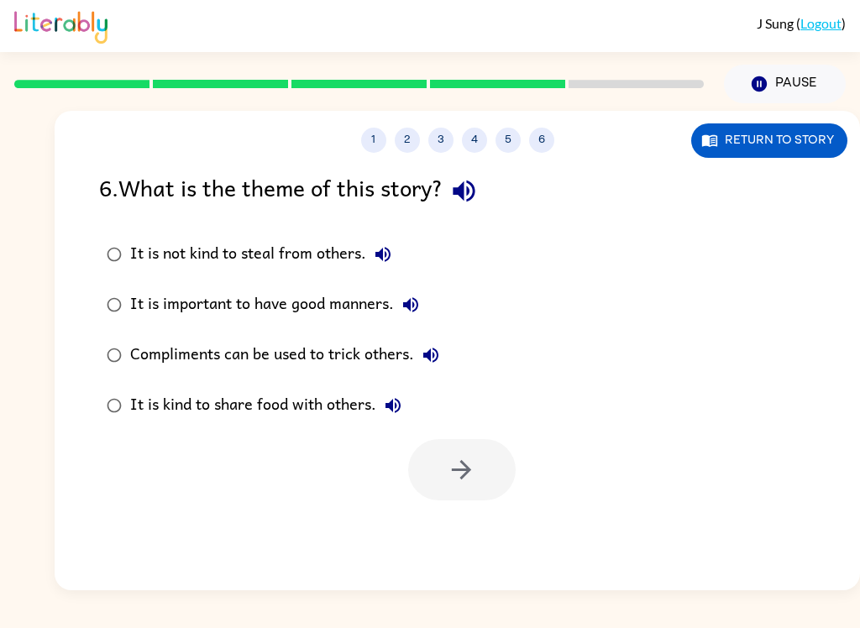
click at [348, 354] on div "Compliments can be used to trick others." at bounding box center [288, 355] width 317 height 34
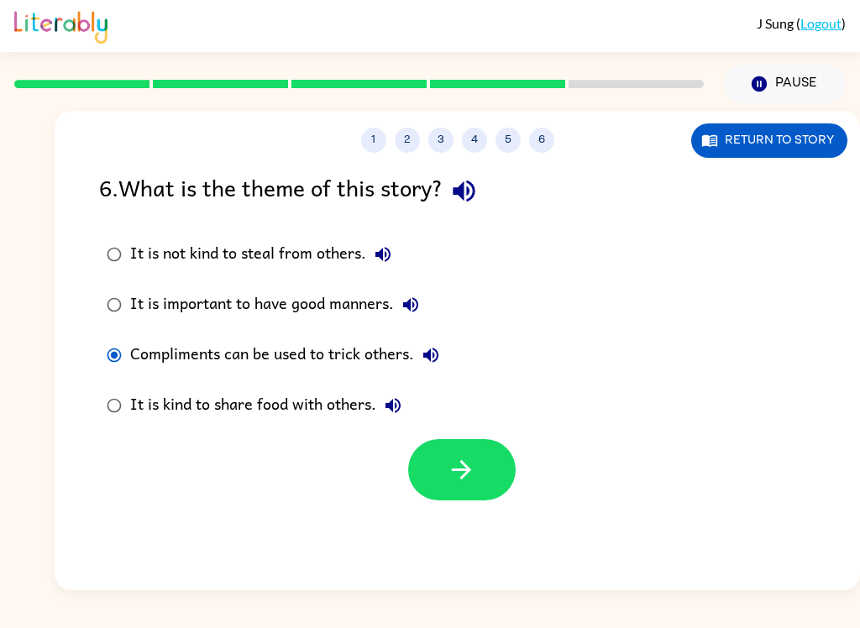
click at [475, 484] on icon "button" at bounding box center [461, 469] width 29 height 29
